Goal: Information Seeking & Learning: Check status

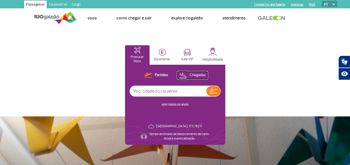
click at [182, 73] on img at bounding box center [183, 75] width 8 height 8
click at [58, 3] on link "Corporativo" at bounding box center [58, 5] width 23 height 9
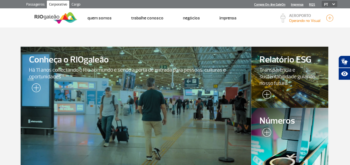
click at [39, 4] on link "Passageiros" at bounding box center [35, 5] width 23 height 9
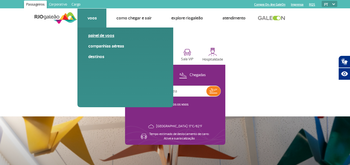
click at [102, 33] on link "Painel de voos" at bounding box center [125, 36] width 75 height 6
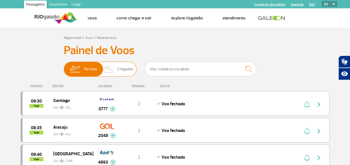
click at [114, 66] on img at bounding box center [109, 69] width 16 height 14
click at [64, 66] on input "Partidas Chegadas" at bounding box center [64, 66] width 0 height 0
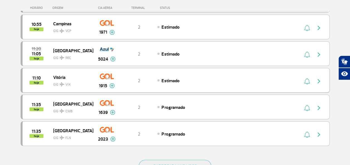
scroll to position [556, 0]
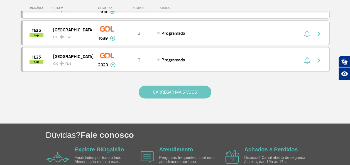
click at [161, 86] on button "CARREGAR MAIS VOOS" at bounding box center [174, 92] width 73 height 13
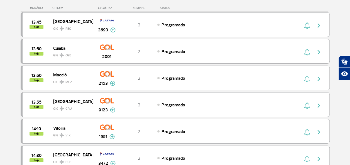
scroll to position [945, 0]
